Goal: Obtain resource: Download file/media

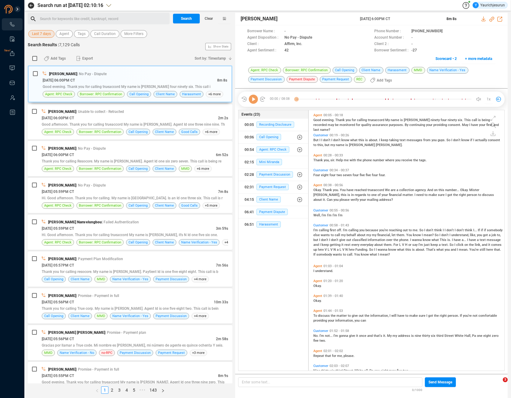
scroll to position [2, 3]
click at [40, 30] on div "Last 7 days Agent Tags Call Duration More Filters" at bounding box center [130, 33] width 205 height 9
click at [39, 31] on span "Last 7 days" at bounding box center [41, 34] width 19 height 8
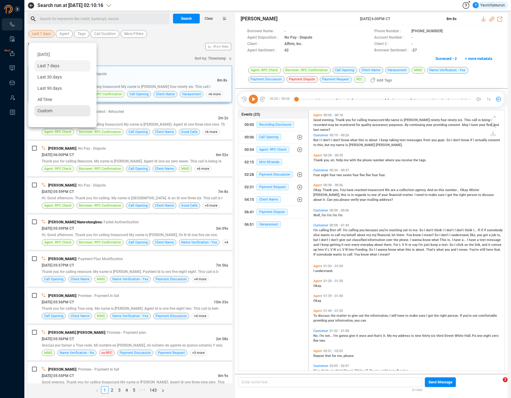
click at [48, 110] on span "Custom" at bounding box center [44, 110] width 15 height 5
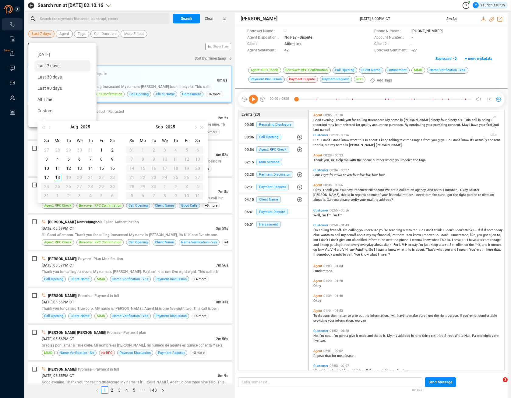
type input "[DATE]"
click at [55, 170] on div "11" at bounding box center [57, 168] width 7 height 7
type input "[DATE]"
click at [115, 169] on div "16" at bounding box center [112, 168] width 7 height 7
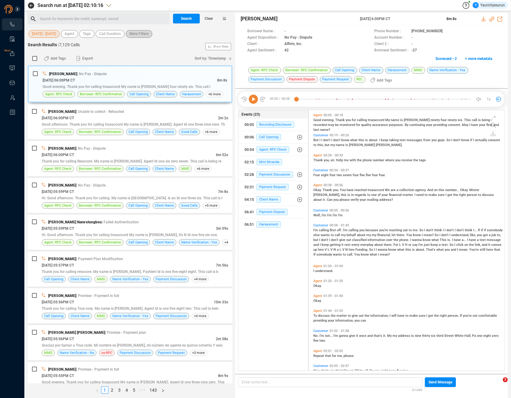
click at [137, 33] on span "More Filters" at bounding box center [138, 34] width 19 height 8
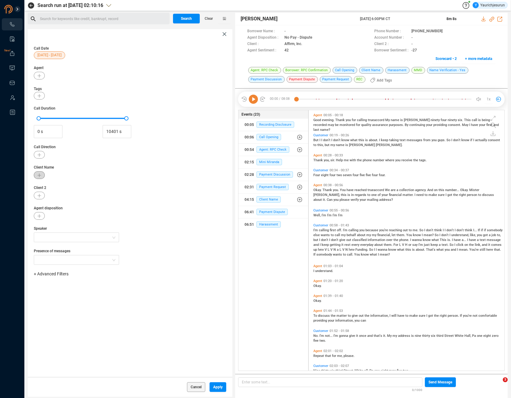
click at [39, 173] on button "button" at bounding box center [39, 175] width 11 height 8
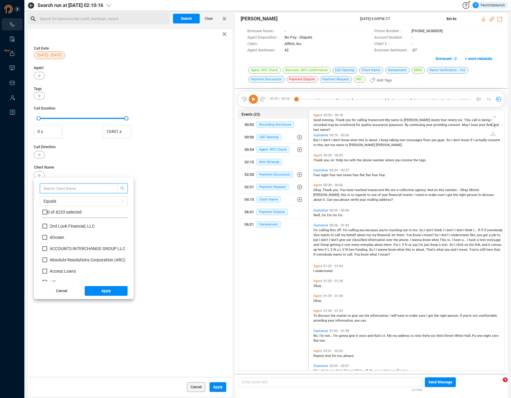
scroll to position [57, 82]
click at [58, 190] on input "text" at bounding box center [76, 188] width 65 height 7
type input "flex"
click at [45, 215] on label at bounding box center [44, 212] width 5 height 6
click at [45, 215] on input "checkbox" at bounding box center [44, 212] width 5 height 5
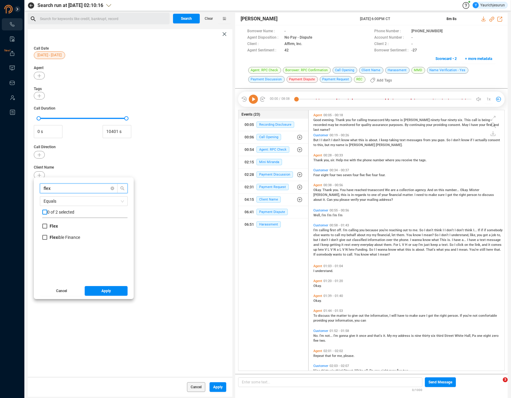
checkbox input "true"
click at [103, 293] on span "Apply" at bounding box center [105, 291] width 9 height 10
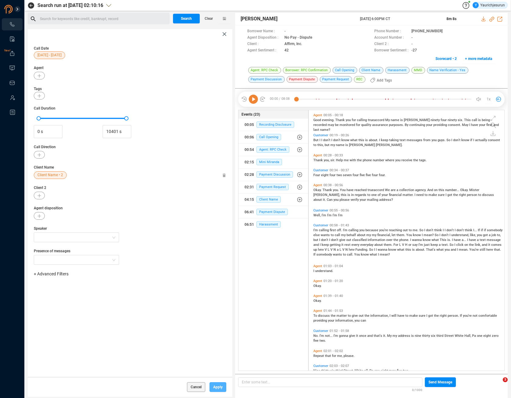
click at [217, 391] on span "Apply" at bounding box center [217, 387] width 9 height 10
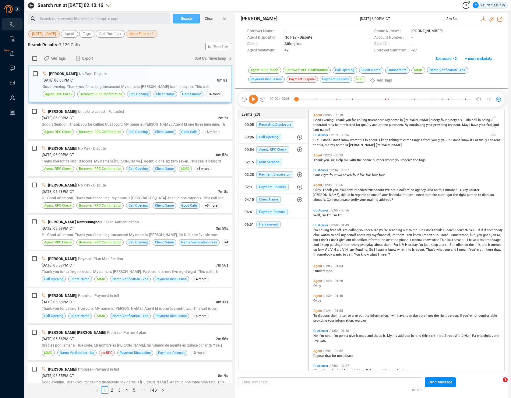
click at [189, 19] on span "Search" at bounding box center [186, 19] width 11 height 10
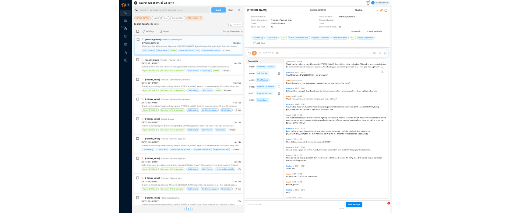
scroll to position [259, 192]
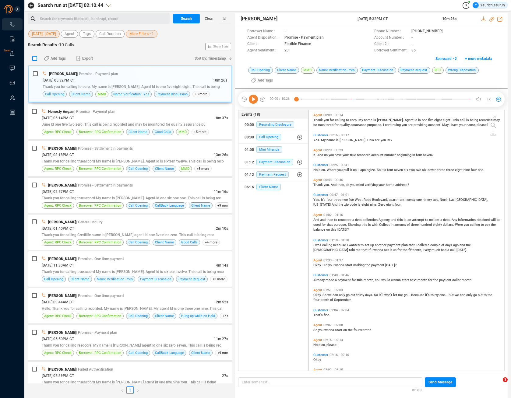
click at [34, 58] on input "checkbox" at bounding box center [34, 58] width 5 height 5
checkbox input "true"
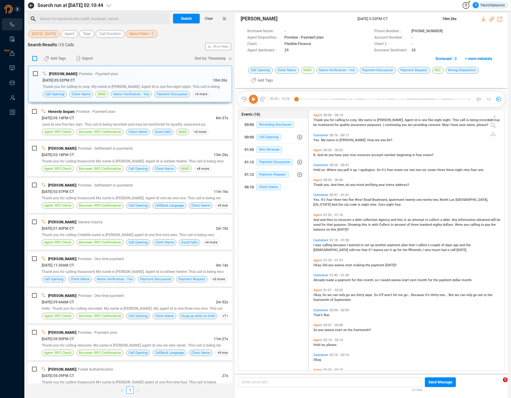
checkbox input "true"
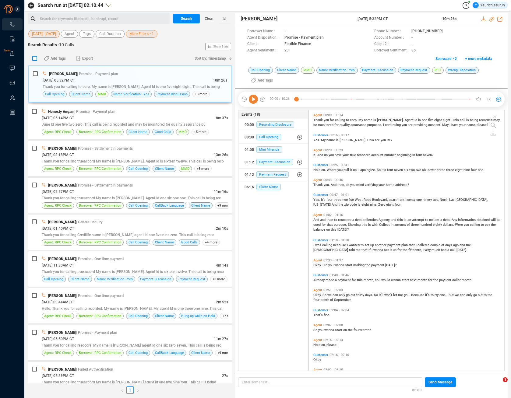
checkbox input "true"
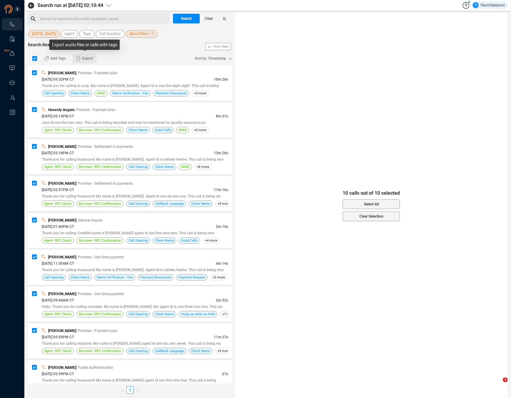
click at [81, 60] on button "Export" at bounding box center [84, 59] width 24 height 10
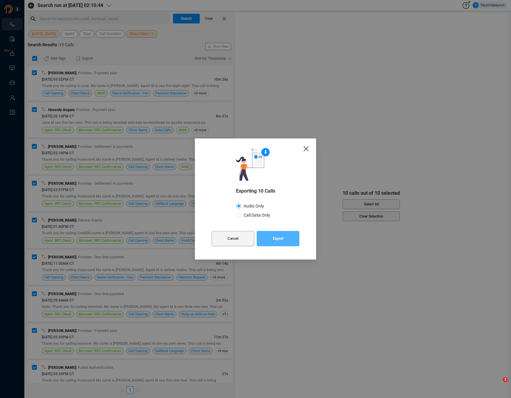
click at [273, 236] on span "Export" at bounding box center [278, 238] width 11 height 15
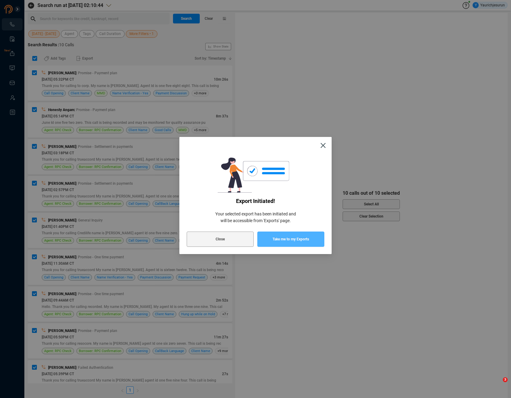
click at [273, 236] on span "Take me to my Exports" at bounding box center [291, 239] width 37 height 15
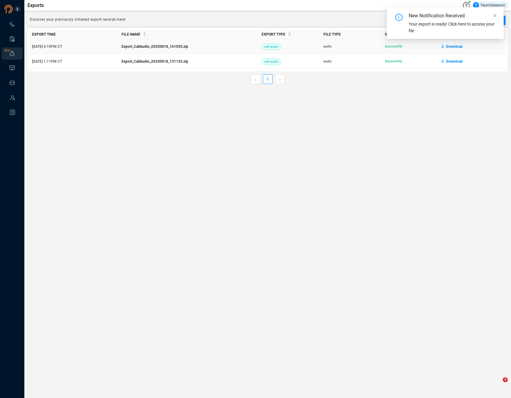
click at [450, 49] on span "Download" at bounding box center [454, 47] width 16 height 10
